Goal: Complete application form

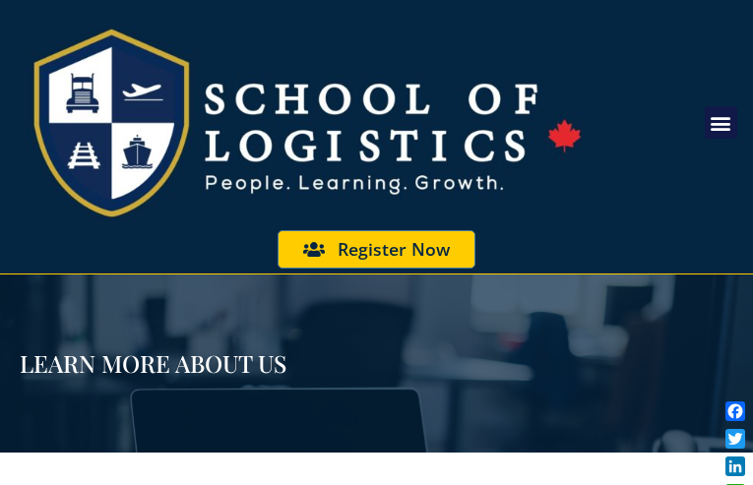
type input "CplgXvOrgLtaclD"
type input "[EMAIL_ADDRESS][DOMAIN_NAME]"
type input "2922557775"
